Goal: Task Accomplishment & Management: Use online tool/utility

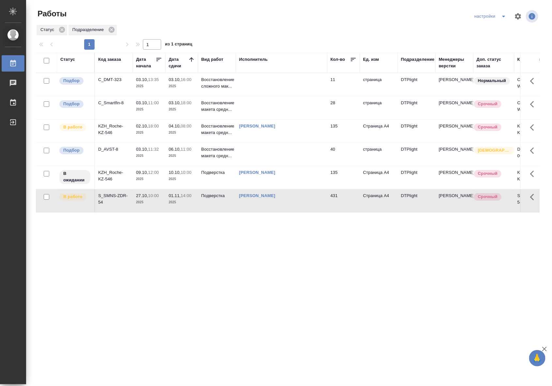
click at [257, 156] on td at bounding box center [281, 154] width 91 height 23
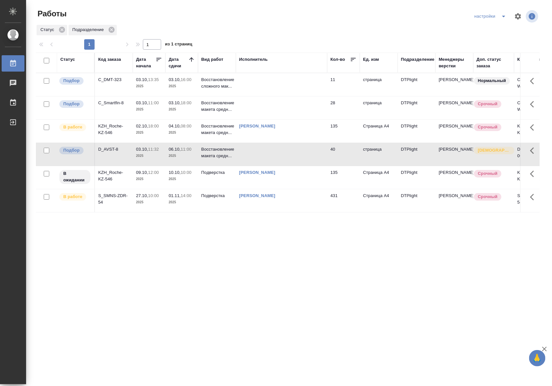
click at [257, 156] on td at bounding box center [281, 154] width 91 height 23
click at [402, 250] on div "Статус Код заказа Дата начала Дата сдачи Вид работ Исполнитель Кол-во Ед. изм П…" at bounding box center [288, 170] width 504 height 235
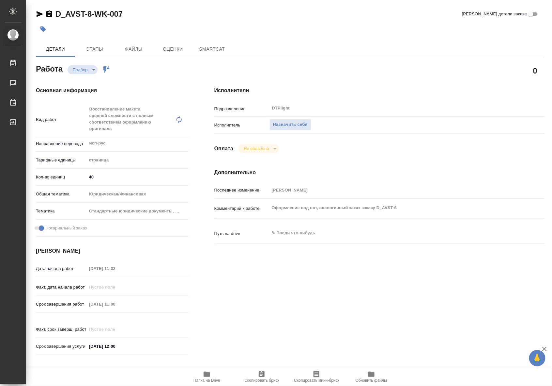
type textarea "x"
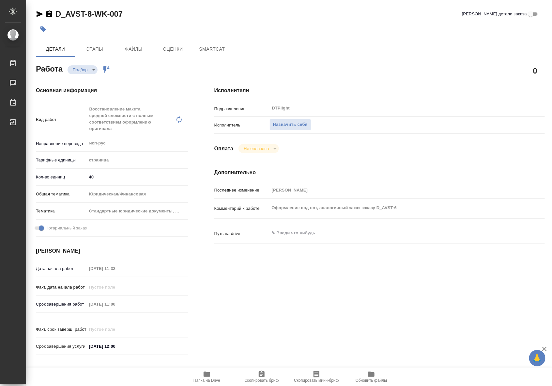
type textarea "x"
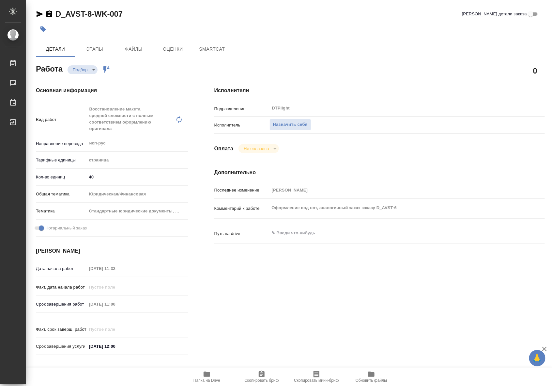
type textarea "x"
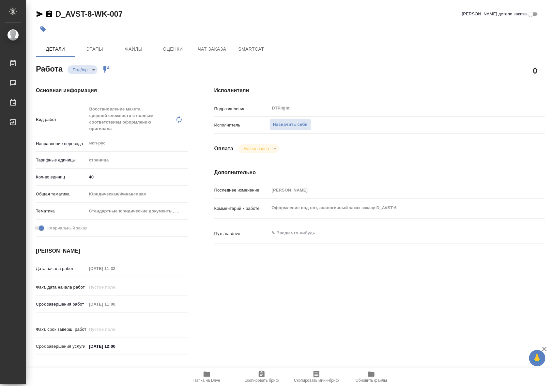
type textarea "x"
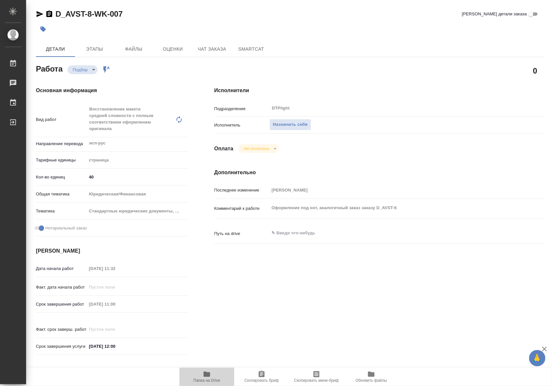
click at [201, 375] on span "Папка на Drive" at bounding box center [207, 376] width 47 height 12
type textarea "x"
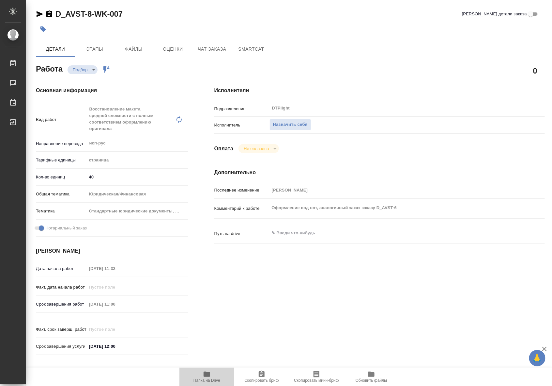
type textarea "x"
